Goal: Task Accomplishment & Management: Manage account settings

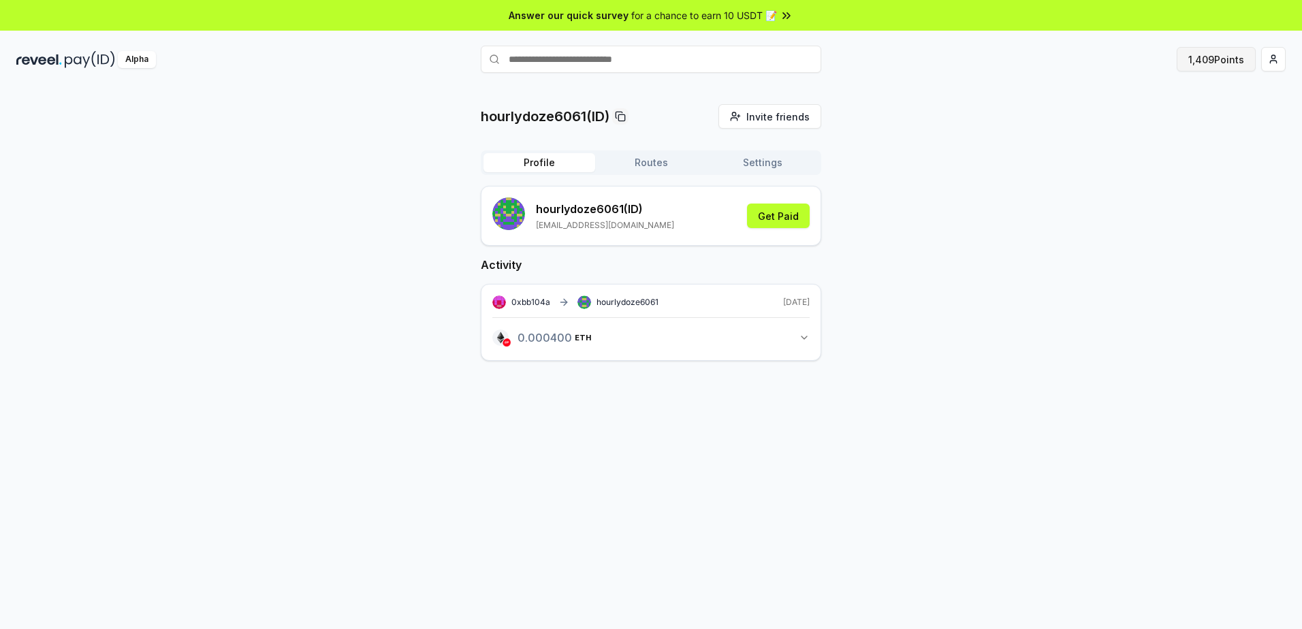
click at [1215, 61] on button "1,409 Points" at bounding box center [1216, 59] width 79 height 25
